Goal: Information Seeking & Learning: Learn about a topic

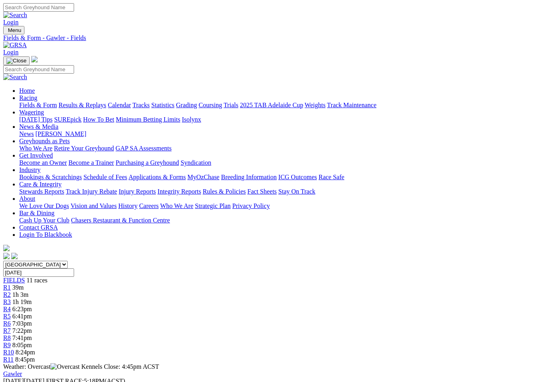
click at [36, 102] on link "Fields & Form" at bounding box center [38, 105] width 38 height 7
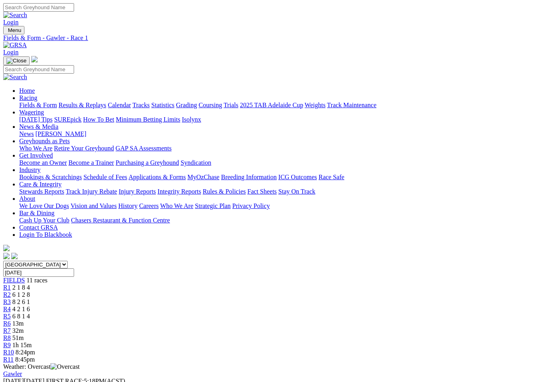
click at [106, 102] on link "Results & Replays" at bounding box center [82, 105] width 48 height 7
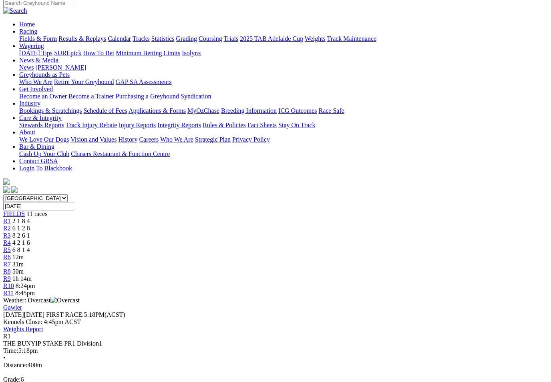
scroll to position [78, 0]
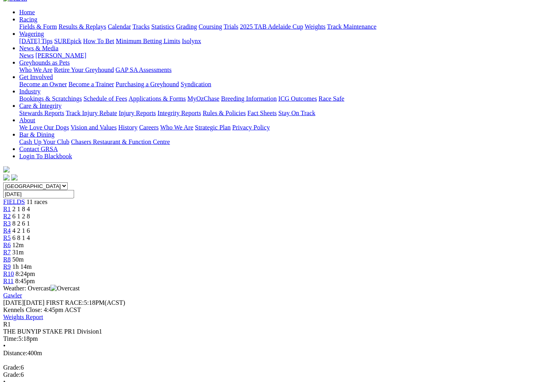
click at [30, 213] on span "6 1 2 8" at bounding box center [21, 216] width 18 height 7
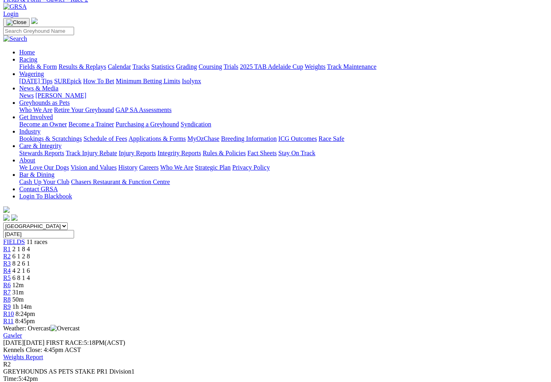
scroll to position [14, 0]
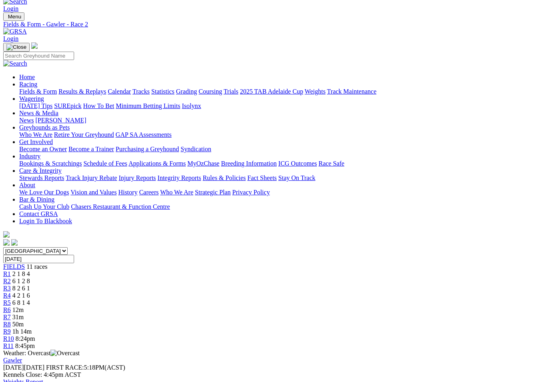
click at [11, 285] on span "R3" at bounding box center [7, 288] width 8 height 7
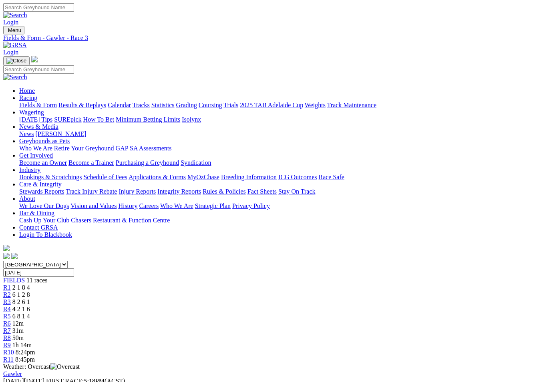
click at [11, 306] on link "R4" at bounding box center [7, 309] width 8 height 7
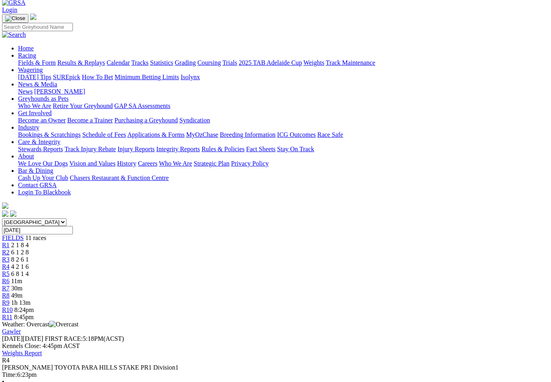
scroll to position [41, 1]
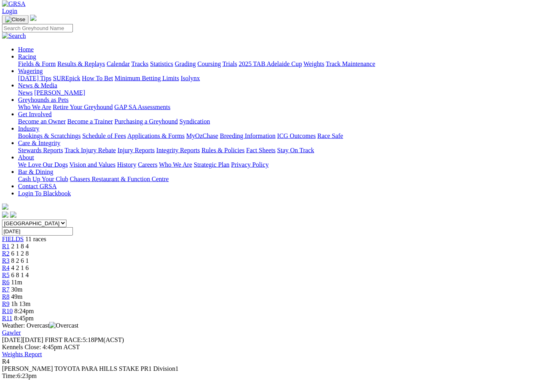
click at [10, 272] on span "R5" at bounding box center [6, 275] width 8 height 7
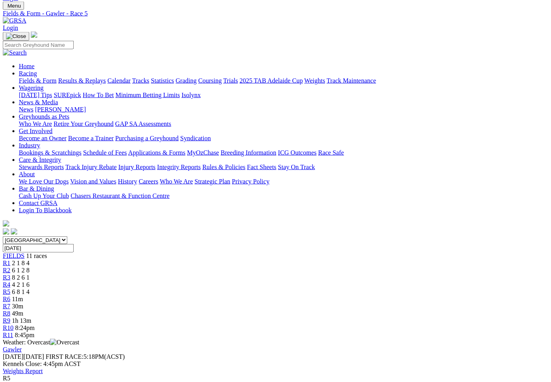
scroll to position [0, 0]
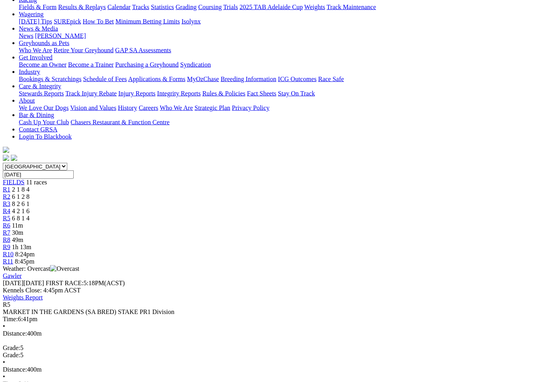
scroll to position [106, 0]
